Goal: Check status: Check status

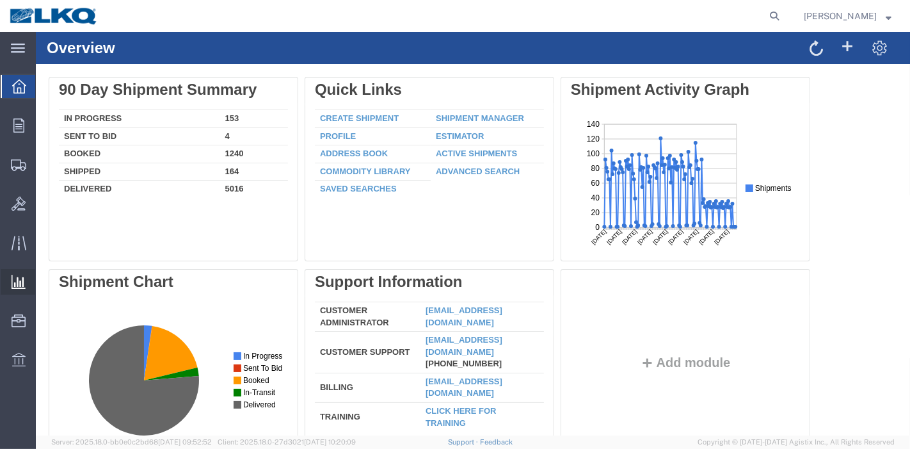
click at [0, 0] on span "Ad Hoc Reports" at bounding box center [0, 0] width 0 height 0
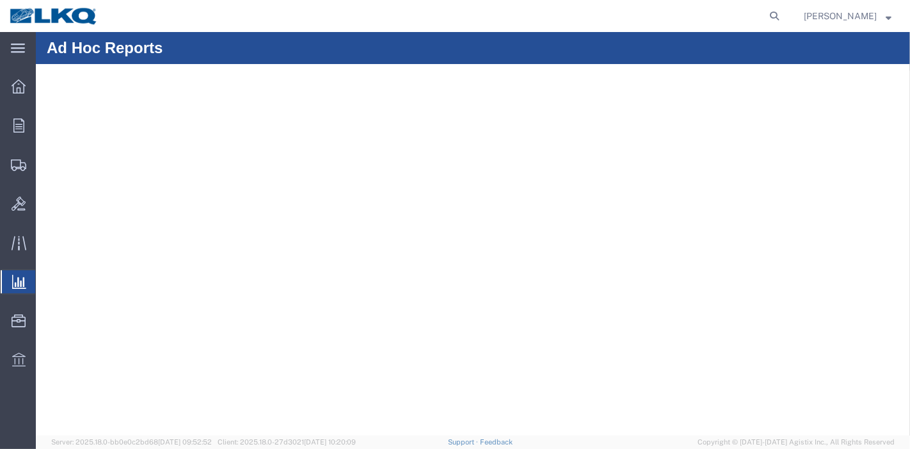
click at [0, 0] on span "Ad Hoc Reports" at bounding box center [0, 0] width 0 height 0
click at [777, 12] on icon at bounding box center [775, 16] width 18 height 18
click at [673, 15] on input "search" at bounding box center [570, 16] width 389 height 31
paste input "56629648"
type input "56629648"
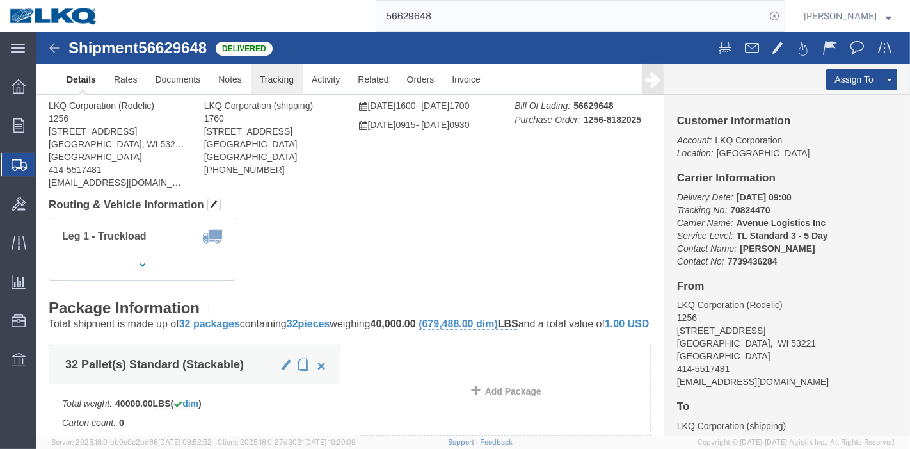
click link "Tracking"
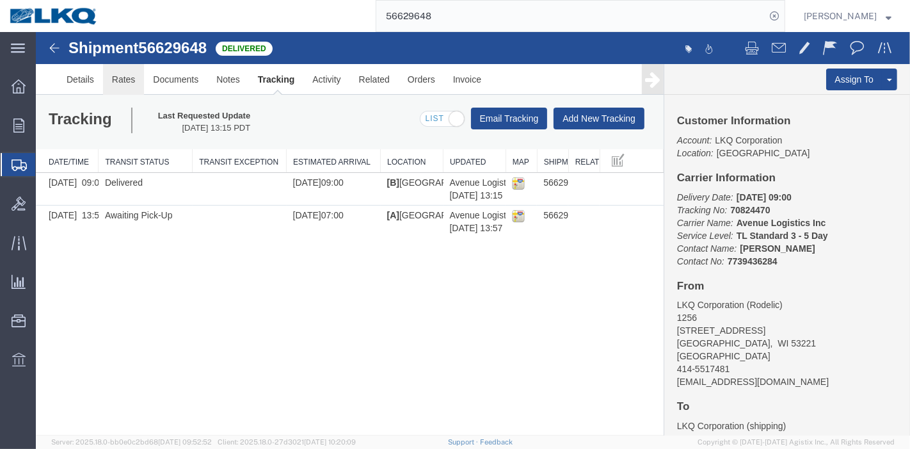
click at [124, 77] on link "Rates" at bounding box center [123, 79] width 42 height 31
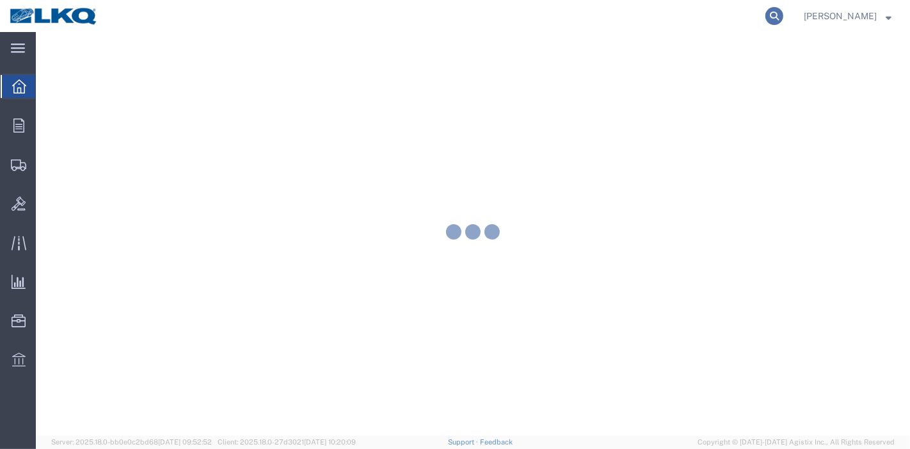
click at [773, 15] on icon at bounding box center [775, 16] width 18 height 18
click at [727, 15] on input "search" at bounding box center [570, 16] width 389 height 31
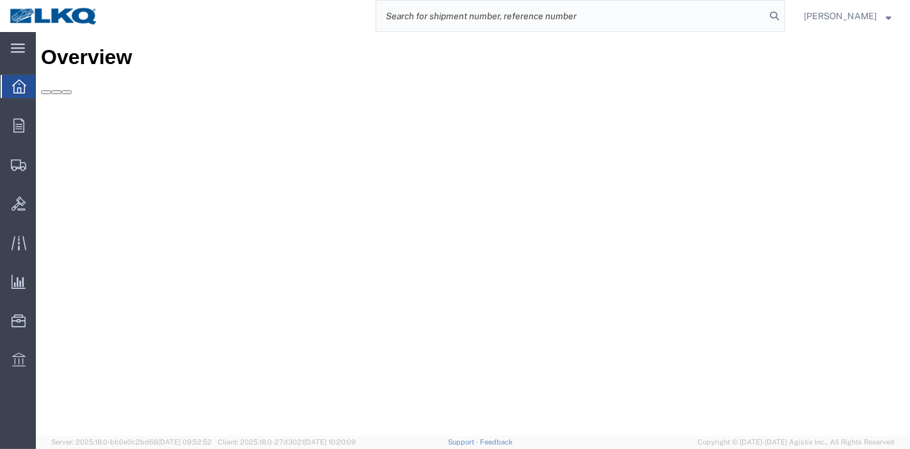
paste input "56260826"
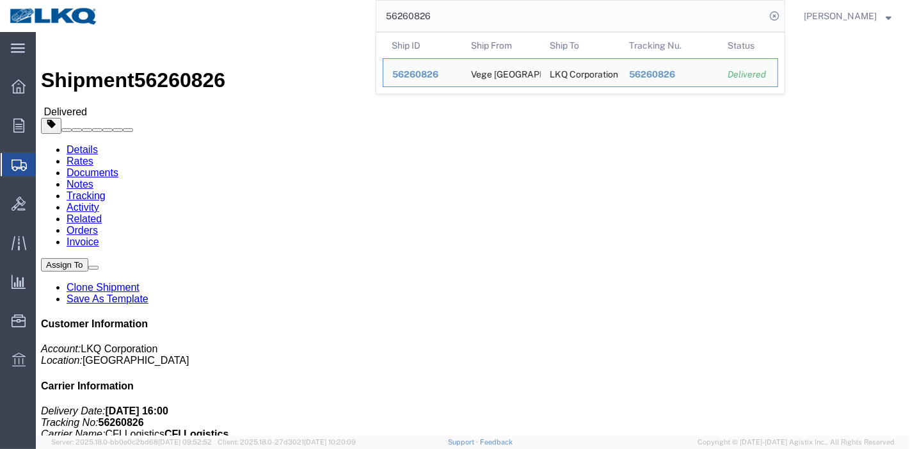
drag, startPoint x: 424, startPoint y: 15, endPoint x: 375, endPoint y: 10, distance: 49.6
click at [375, 10] on div "56260826 Ship ID Ship From Ship To Tracking Nu. Status Ship ID 56260826 Ship Fr…" at bounding box center [447, 16] width 678 height 32
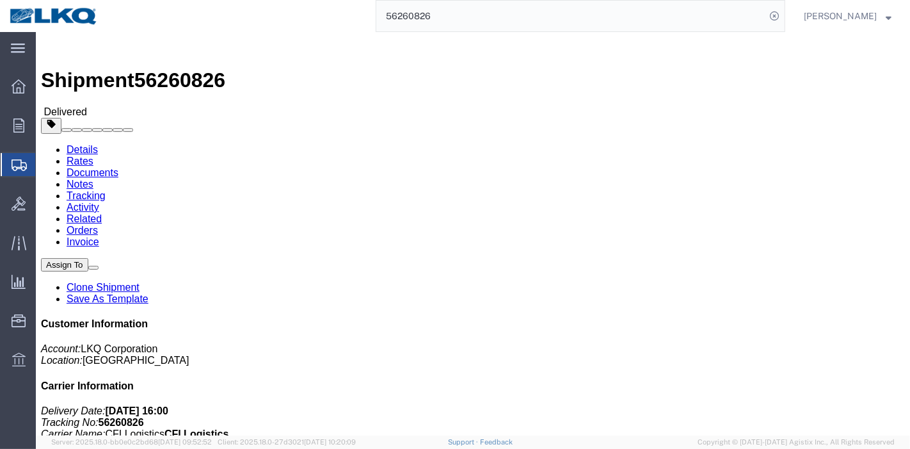
paste input "053"
type input "56205326"
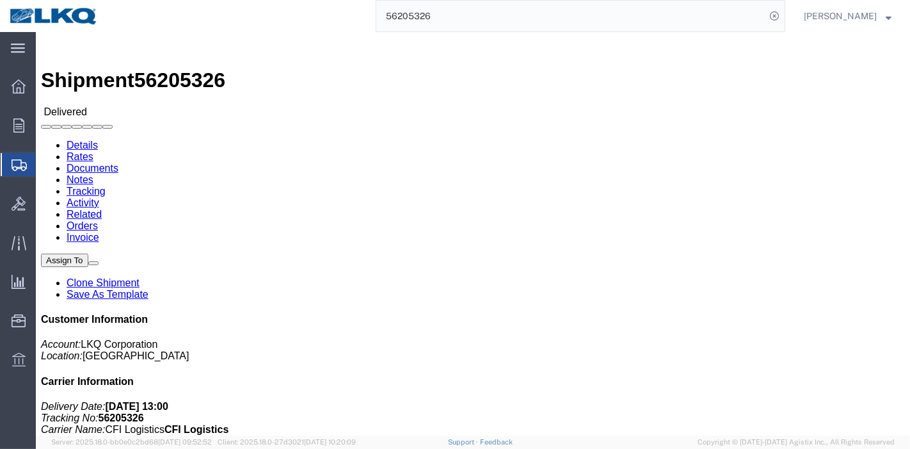
click link "Rates"
